Goal: Find contact information: Find contact information

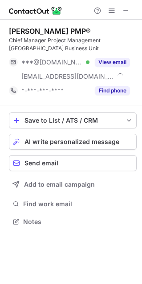
scroll to position [215, 142]
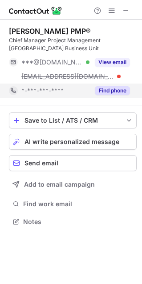
click at [97, 94] on button "Find phone" at bounding box center [112, 90] width 35 height 9
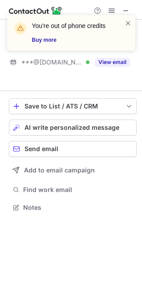
scroll to position [187, 142]
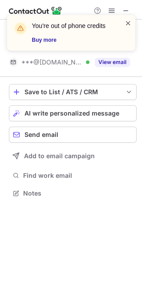
click at [127, 23] on span at bounding box center [127, 23] width 7 height 9
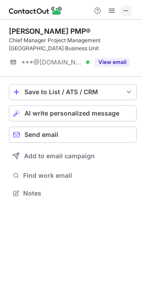
click at [128, 10] on span at bounding box center [125, 10] width 7 height 7
